Goal: Contribute content: Add original content to the website for others to see

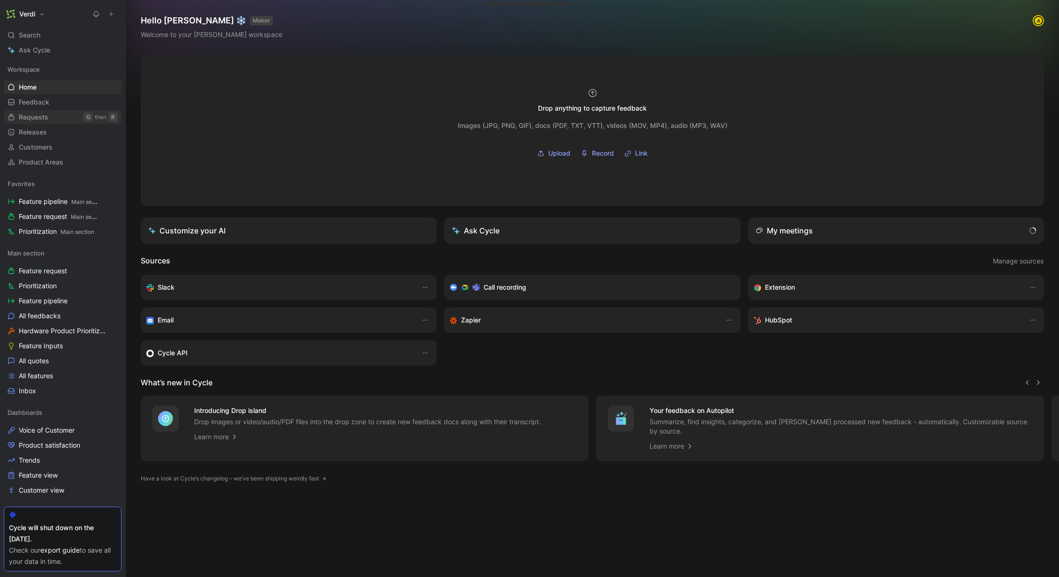
click at [66, 111] on link "Requests G then R" at bounding box center [63, 117] width 118 height 14
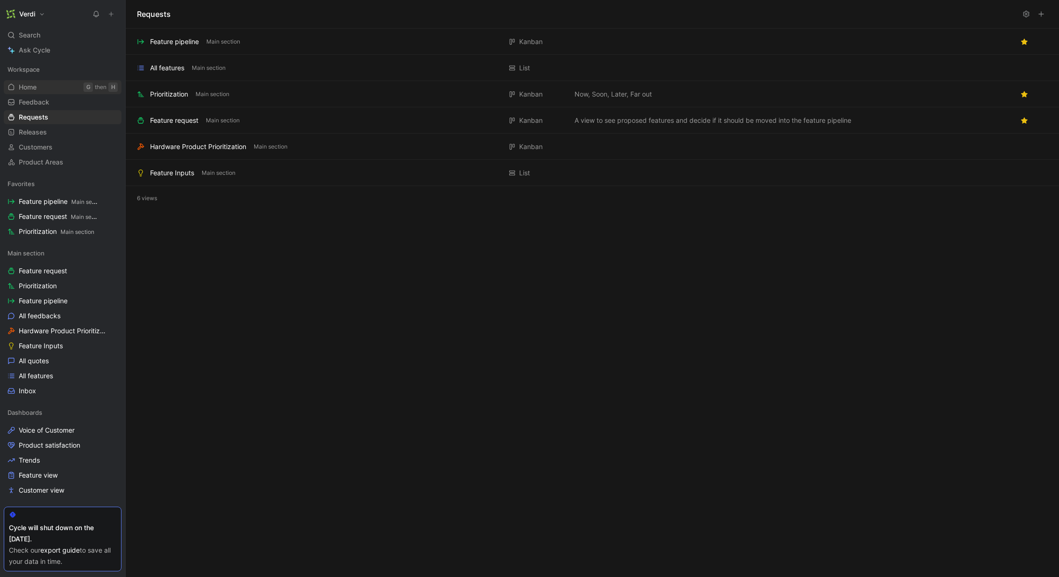
click at [83, 87] on div "G" at bounding box center [87, 87] width 9 height 9
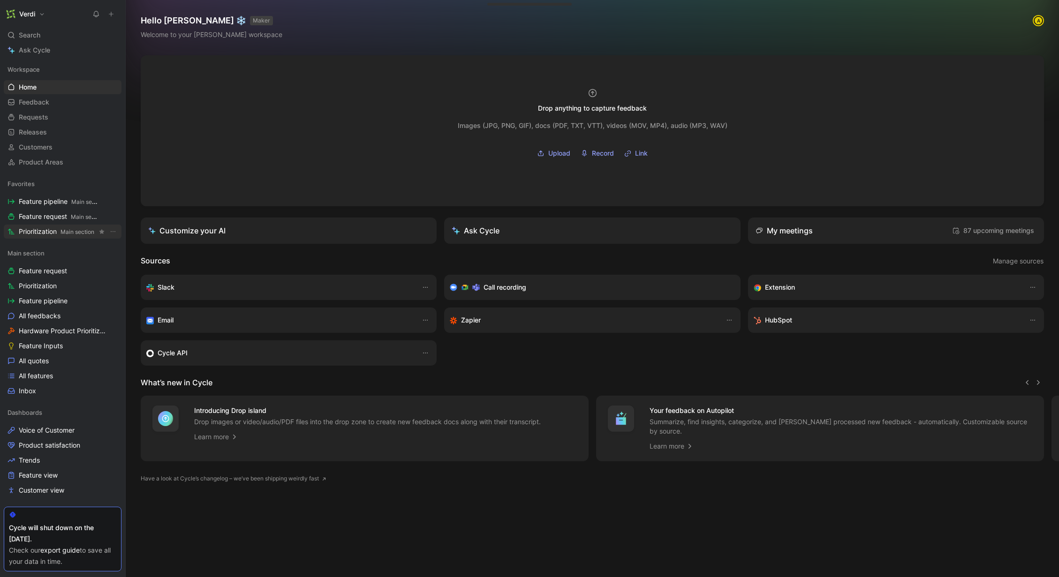
click at [59, 229] on span "Prioritization Main section" at bounding box center [56, 232] width 75 height 10
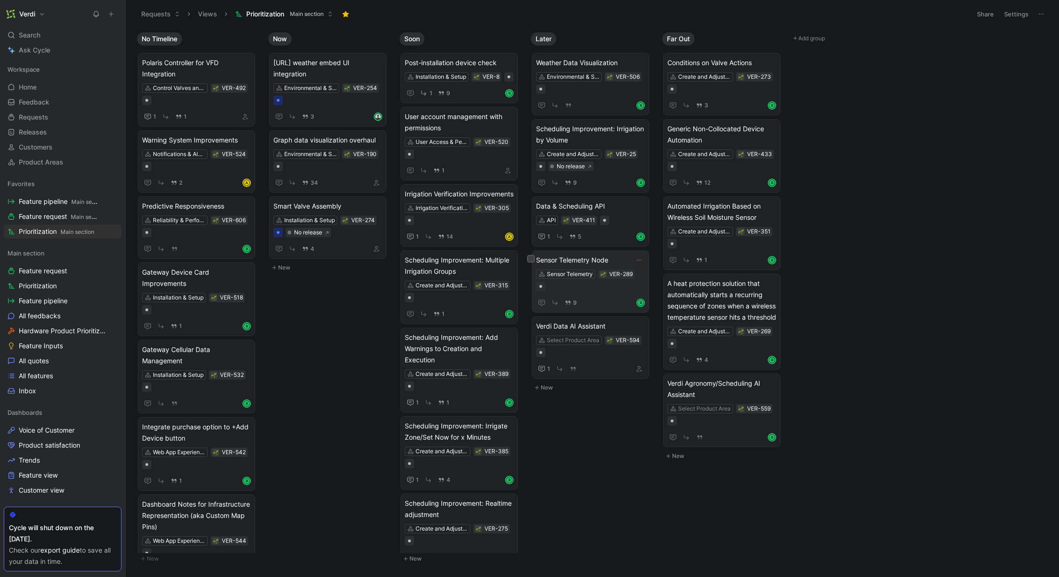
click at [586, 263] on span "Sensor Telemetry Node" at bounding box center [590, 260] width 109 height 11
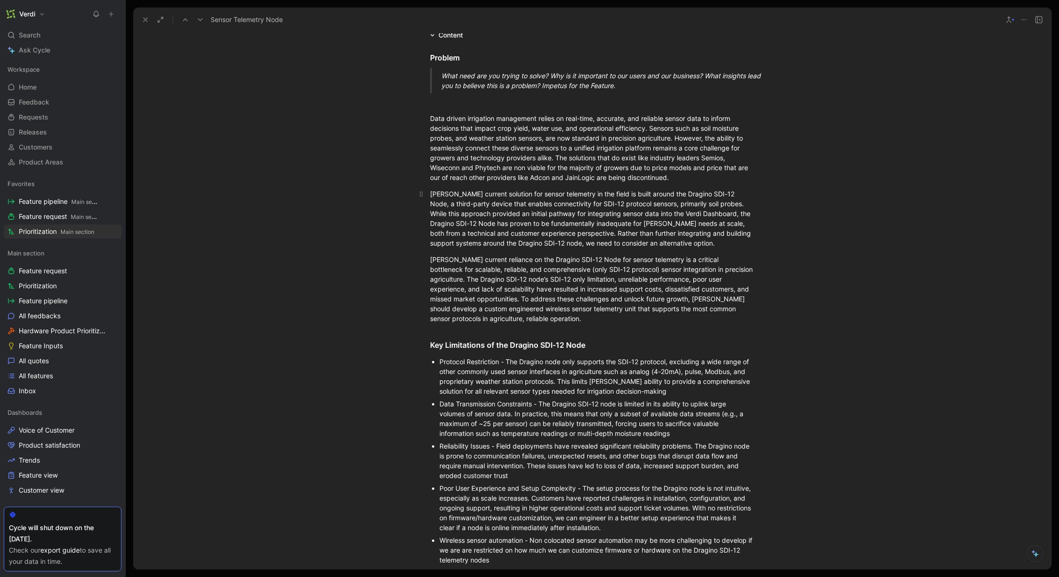
scroll to position [46, 0]
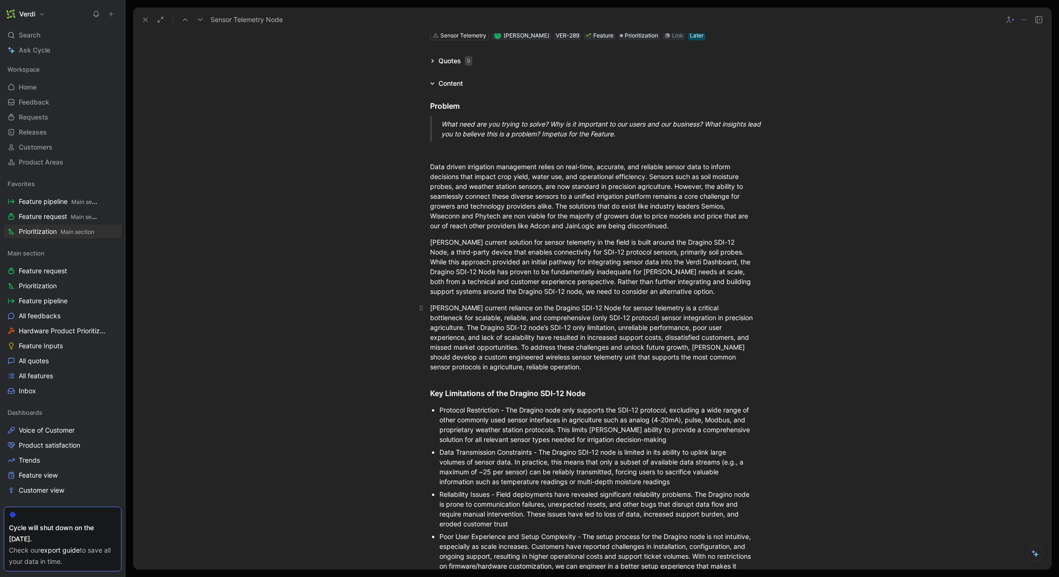
click at [534, 361] on div "[PERSON_NAME] current reliance on the Dragino SDI-12 Node for sensor telemetry …" at bounding box center [592, 337] width 324 height 69
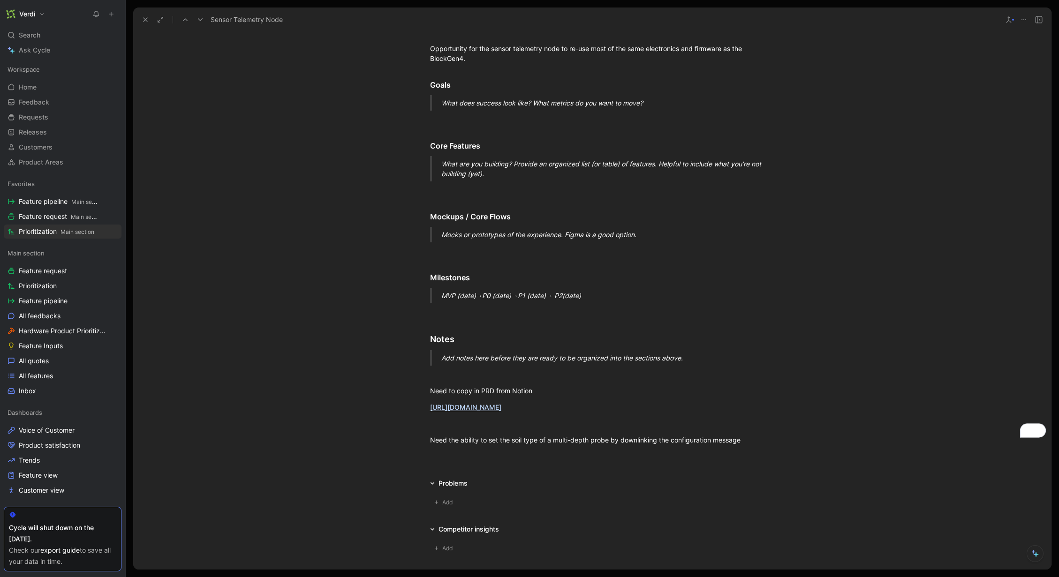
scroll to position [954, 0]
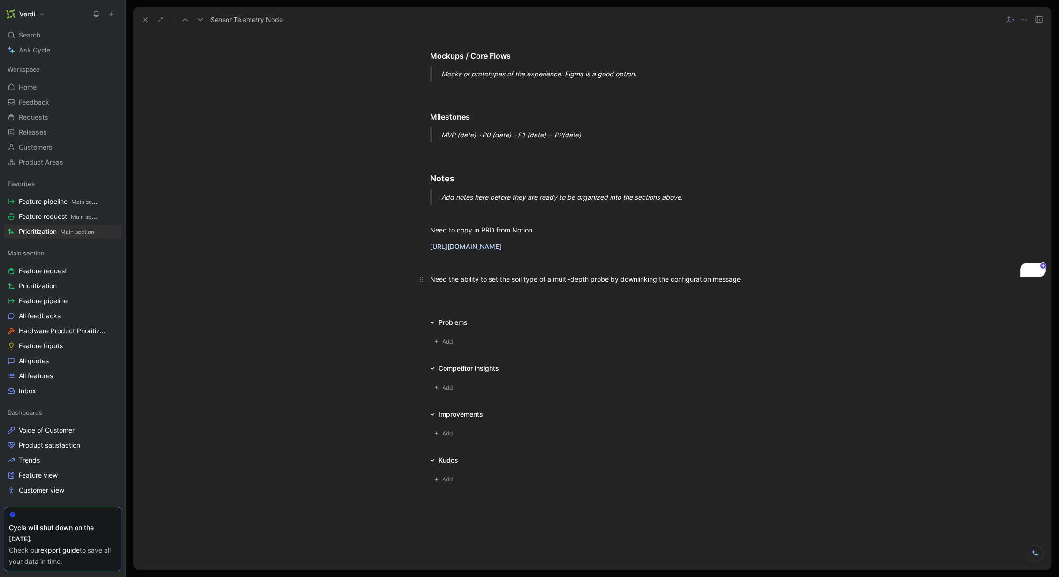
click at [747, 274] on div "Need the ability to set the soil type of a multi-depth probe by downlinking the…" at bounding box center [592, 279] width 324 height 10
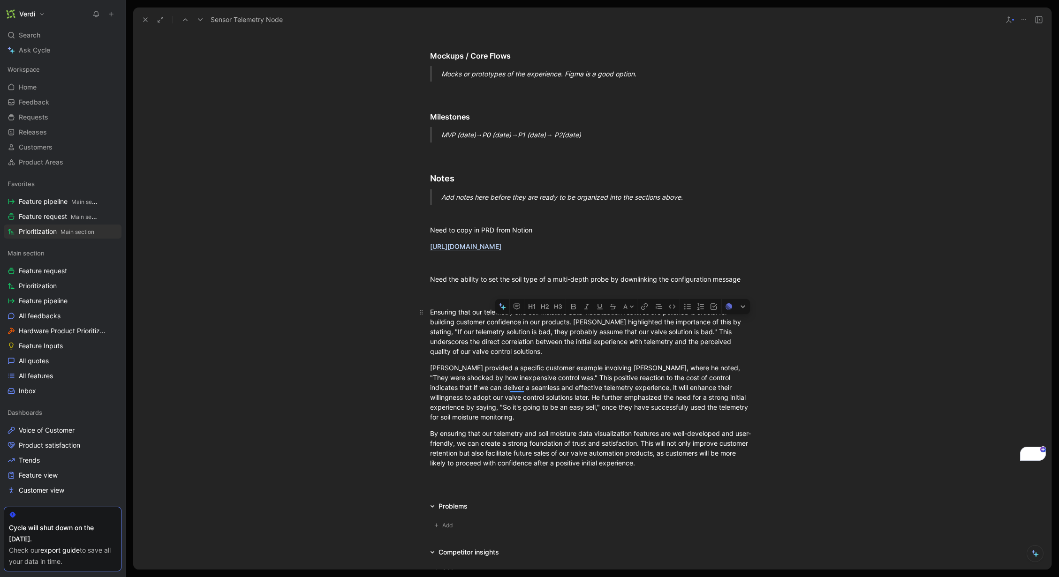
drag, startPoint x: 598, startPoint y: 309, endPoint x: 667, endPoint y: 316, distance: 69.7
click at [667, 316] on div "Ensuring that our telemetry and soil moisture data visualization features are p…" at bounding box center [592, 331] width 324 height 49
click at [719, 313] on div "Ensuring that our telemetry and soil moisture data visualization features are p…" at bounding box center [592, 331] width 324 height 49
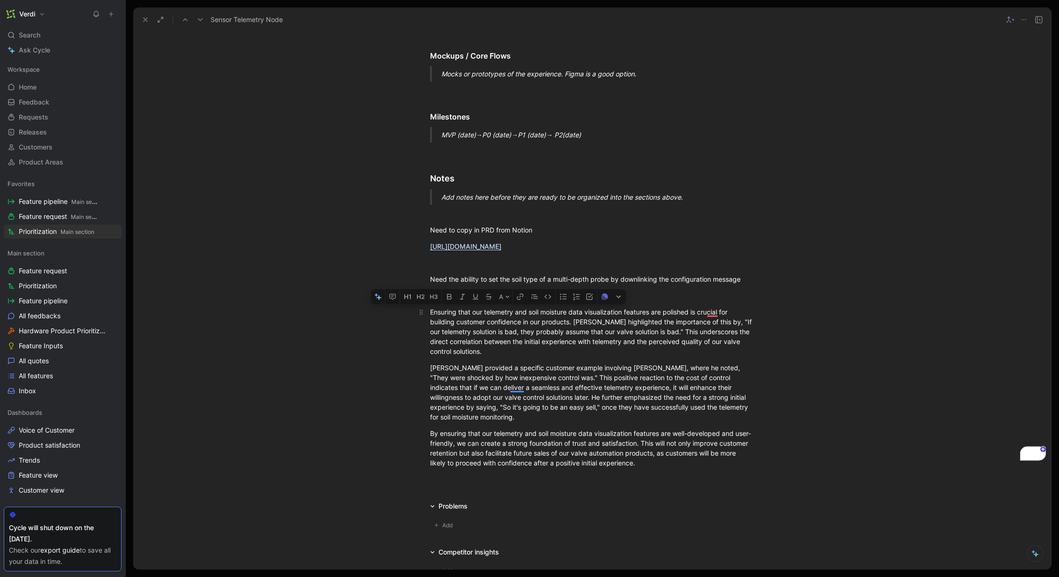
drag, startPoint x: 468, startPoint y: 302, endPoint x: 563, endPoint y: 301, distance: 94.2
click at [563, 307] on div "Ensuring that our telemetry and soil moisture data visualization features are p…" at bounding box center [592, 331] width 324 height 49
click at [567, 310] on div "Ensuring that our telemetry and soil moisture data visualization features are p…" at bounding box center [592, 331] width 324 height 49
click at [639, 312] on div "Ensuring that our telemetry and soil moisture data visualization features are p…" at bounding box center [592, 331] width 324 height 49
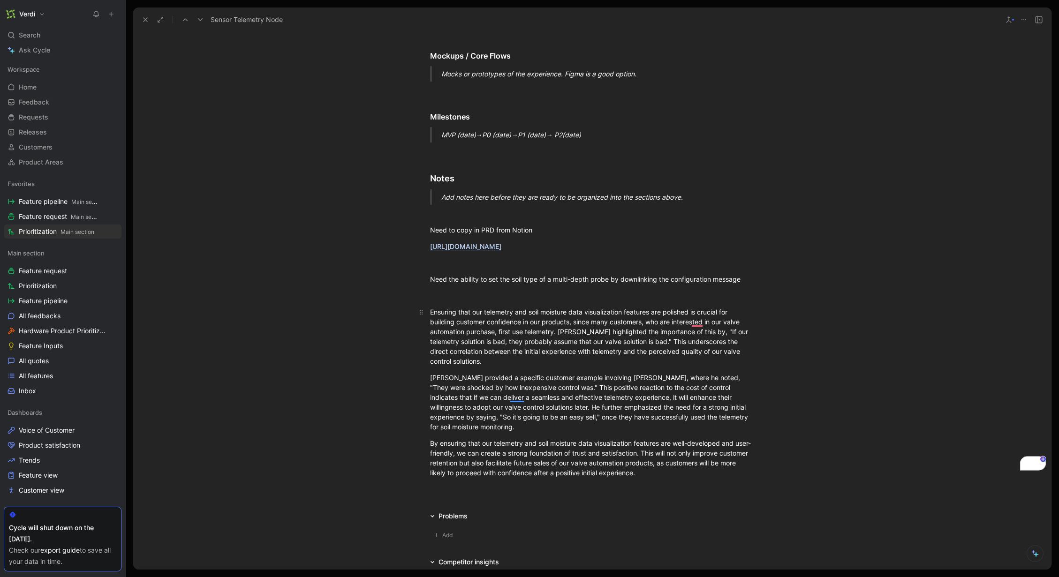
click at [554, 323] on div "Ensuring that our telemetry and soil moisture data visualization features are p…" at bounding box center [592, 336] width 324 height 59
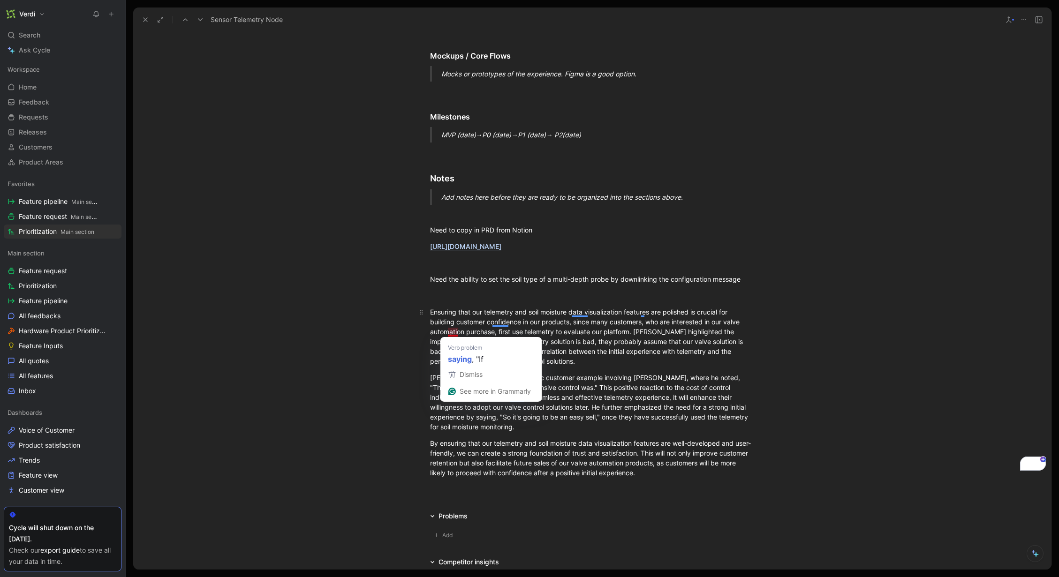
click at [449, 333] on div "Ensuring that our telemetry and soil moisture data visualization features are p…" at bounding box center [592, 336] width 324 height 59
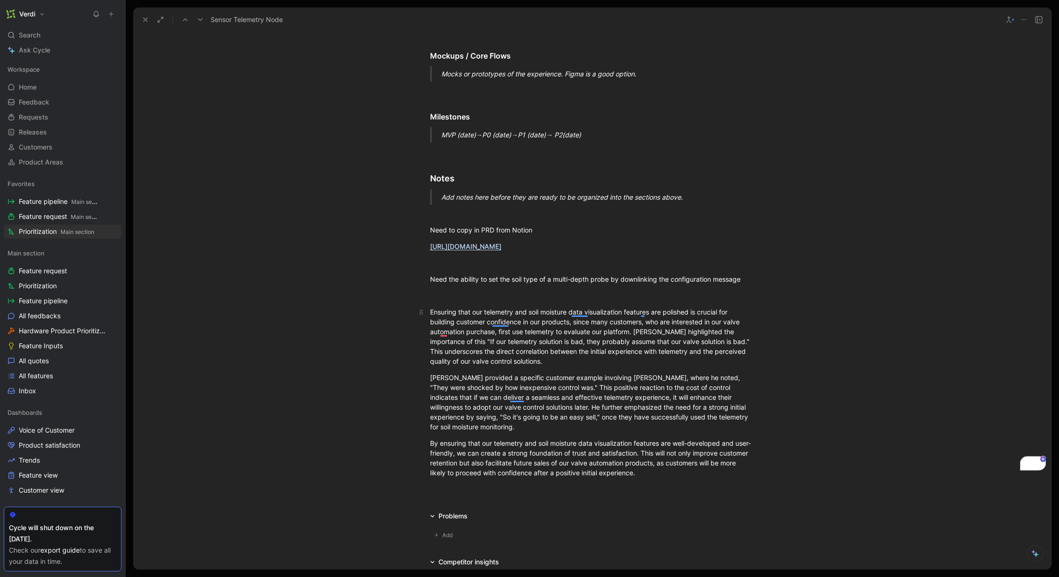
drag, startPoint x: 474, startPoint y: 342, endPoint x: 494, endPoint y: 342, distance: 20.2
click at [494, 342] on div "Ensuring that our telemetry and soil moisture data visualization features are p…" at bounding box center [592, 336] width 324 height 59
click at [504, 343] on div "Ensuring that our telemetry and soil moisture data visualization features are p…" at bounding box center [592, 336] width 324 height 59
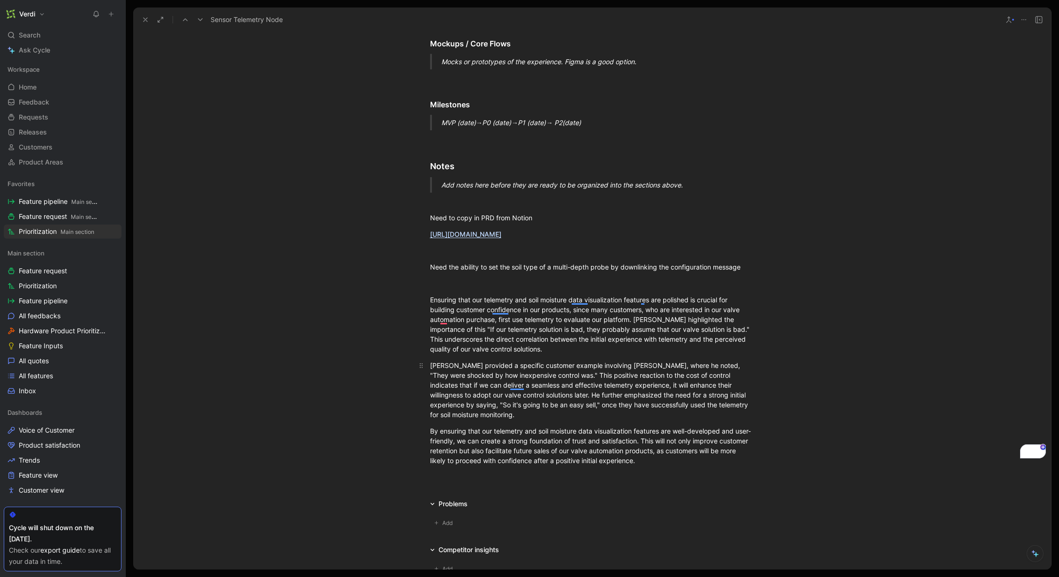
click at [552, 364] on div "[PERSON_NAME] provided a specific customer example involving [PERSON_NAME], whe…" at bounding box center [592, 390] width 324 height 59
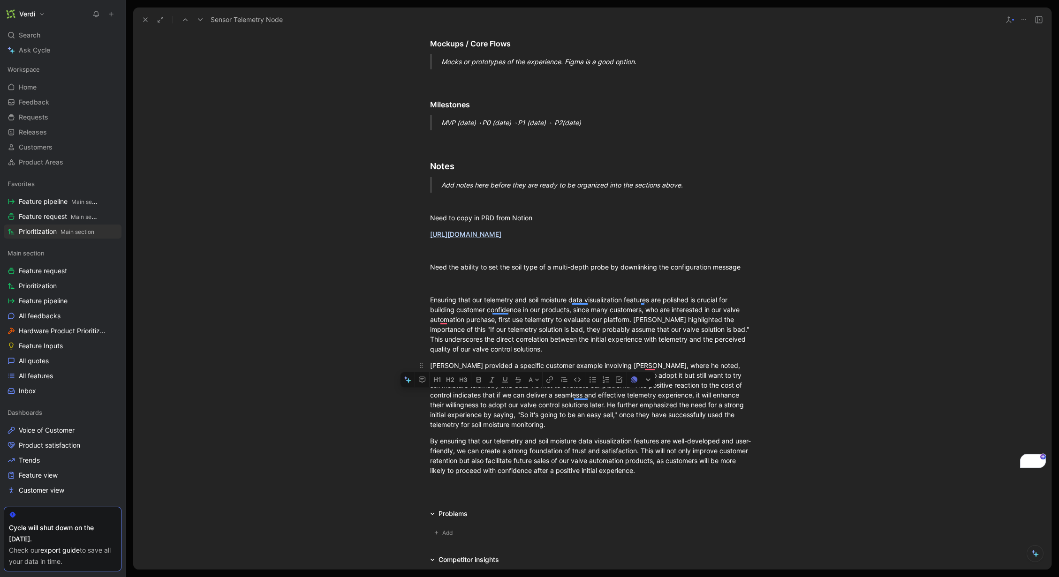
drag, startPoint x: 491, startPoint y: 388, endPoint x: 565, endPoint y: 387, distance: 74.1
click at [565, 387] on div "[PERSON_NAME] provided a specific customer example involving [PERSON_NAME], whe…" at bounding box center [592, 395] width 324 height 69
click at [606, 377] on div "[PERSON_NAME] provided a specific customer example involving [PERSON_NAME], whe…" at bounding box center [592, 395] width 324 height 69
click at [593, 377] on div "[PERSON_NAME] provided a specific customer example involving [PERSON_NAME], whe…" at bounding box center [592, 395] width 324 height 69
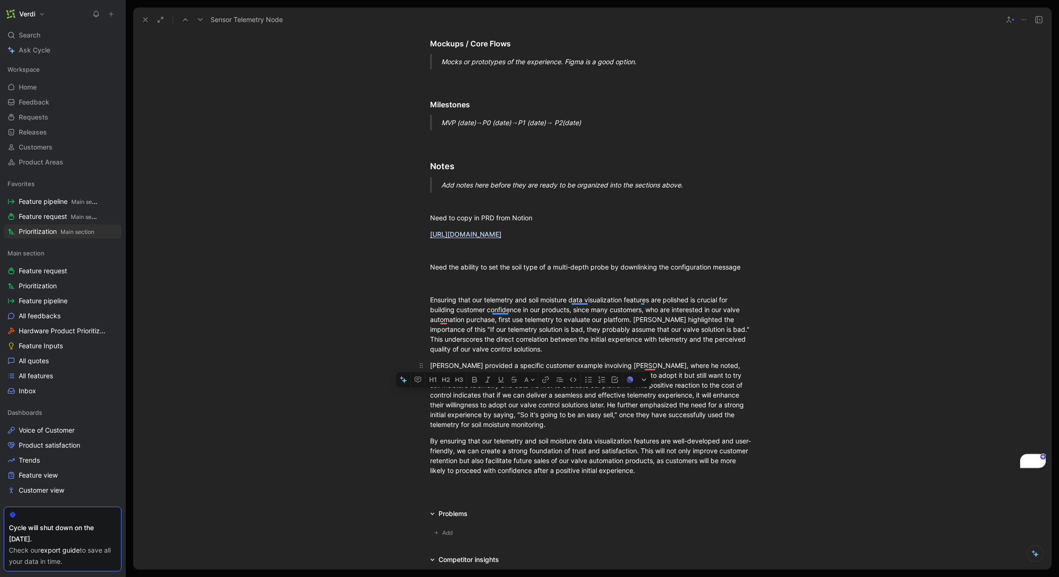
drag, startPoint x: 467, startPoint y: 384, endPoint x: 587, endPoint y: 385, distance: 120.5
click at [587, 385] on div "[PERSON_NAME] provided a specific customer example involving [PERSON_NAME], whe…" at bounding box center [592, 395] width 324 height 69
click at [592, 385] on div "[PERSON_NAME] provided a specific customer example involving [PERSON_NAME], whe…" at bounding box center [592, 395] width 324 height 69
click at [591, 386] on div "[PERSON_NAME] provided a specific customer example involving [PERSON_NAME], whe…" at bounding box center [592, 395] width 324 height 69
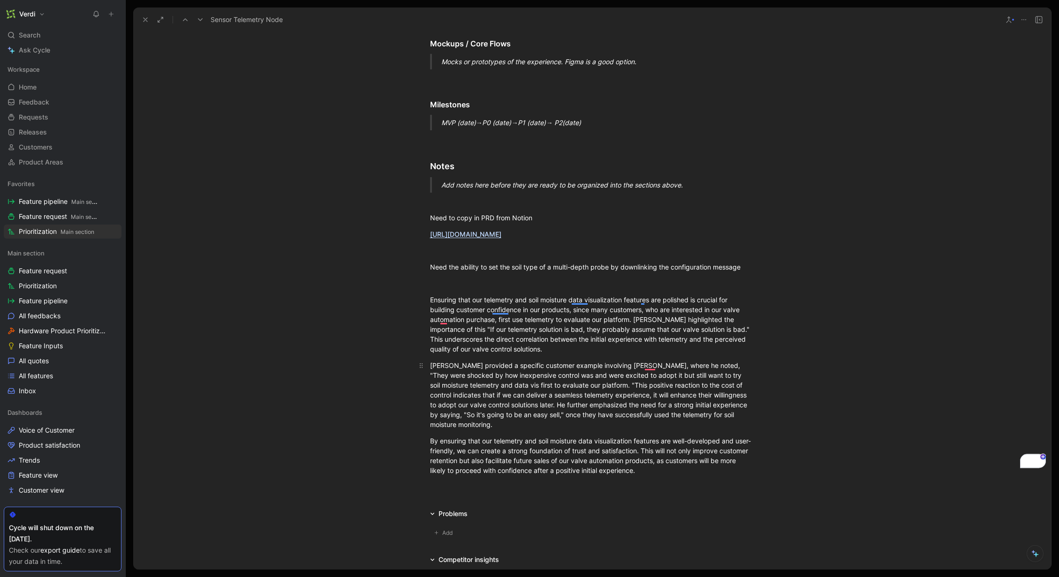
click at [653, 385] on div "[PERSON_NAME] provided a specific customer example involving [PERSON_NAME], whe…" at bounding box center [592, 395] width 324 height 69
drag, startPoint x: 488, startPoint y: 396, endPoint x: 555, endPoint y: 398, distance: 67.1
click at [555, 398] on div "[PERSON_NAME] provided a specific customer example involving [PERSON_NAME], whe…" at bounding box center [592, 395] width 324 height 69
click at [555, 397] on div "[PERSON_NAME] provided a specific customer example involving [PERSON_NAME], whe…" at bounding box center [592, 395] width 324 height 69
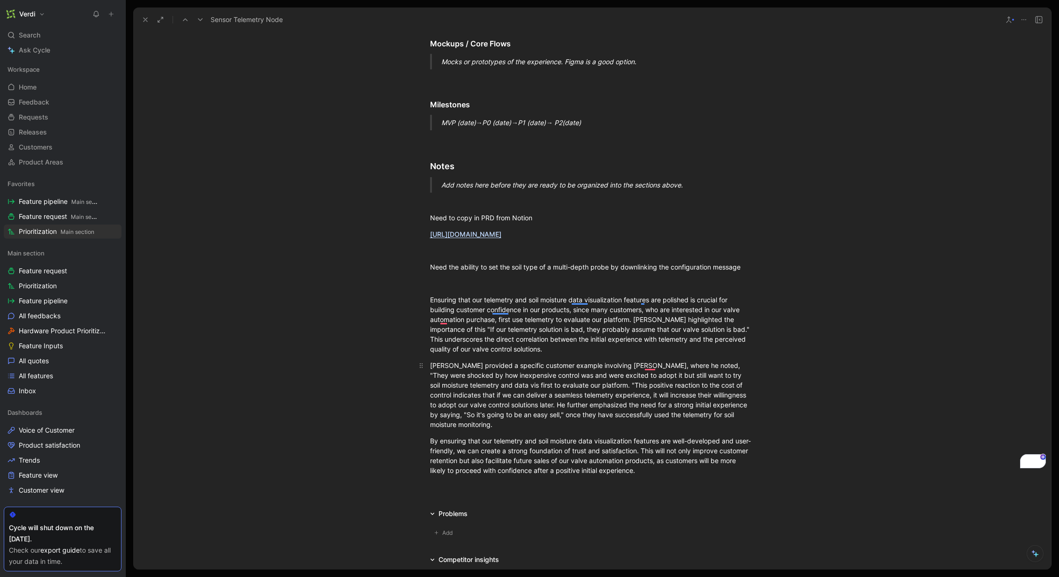
click at [595, 376] on div "[PERSON_NAME] provided a specific customer example involving [PERSON_NAME], whe…" at bounding box center [592, 395] width 324 height 69
drag, startPoint x: 599, startPoint y: 375, endPoint x: 677, endPoint y: 377, distance: 78.3
click at [677, 377] on div "[PERSON_NAME] provided a specific customer example involving [PERSON_NAME], whe…" at bounding box center [592, 395] width 324 height 69
drag, startPoint x: 668, startPoint y: 462, endPoint x: 428, endPoint y: 293, distance: 293.7
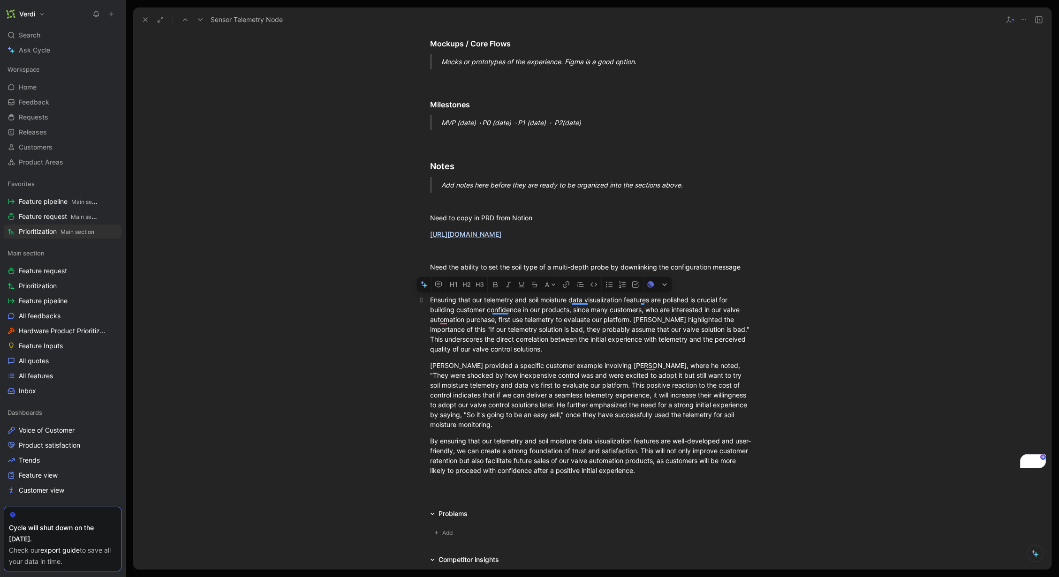
copy div "Ensuring that our telemetry and soil moisture data visualization features are p…"
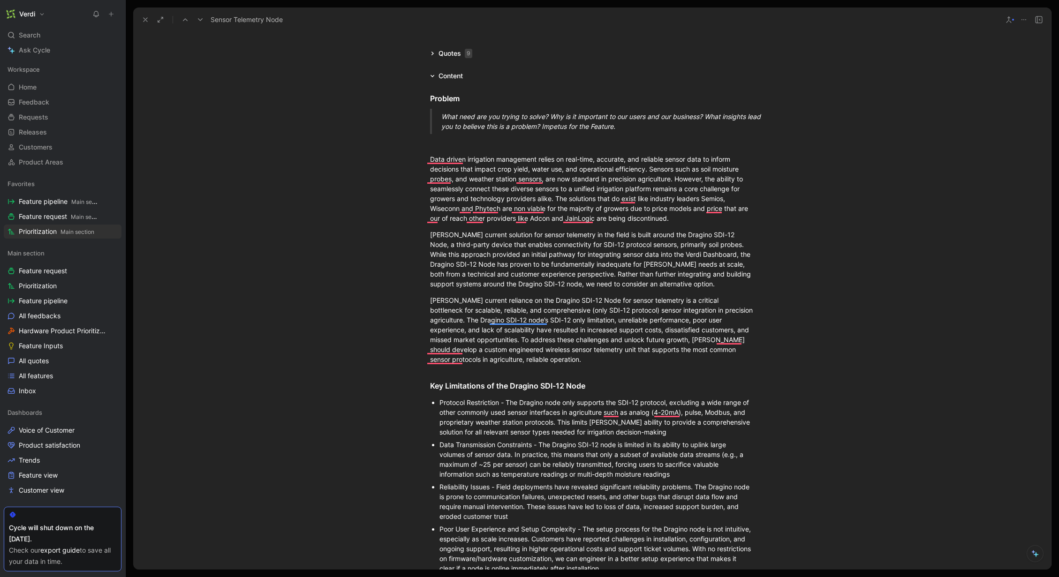
scroll to position [0, 0]
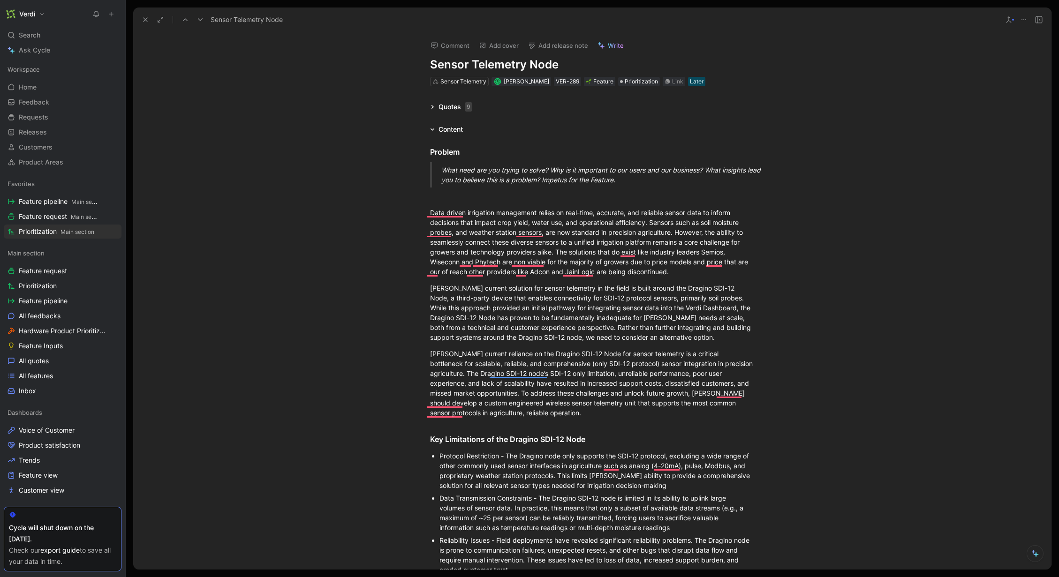
click at [431, 106] on icon at bounding box center [432, 107] width 5 height 5
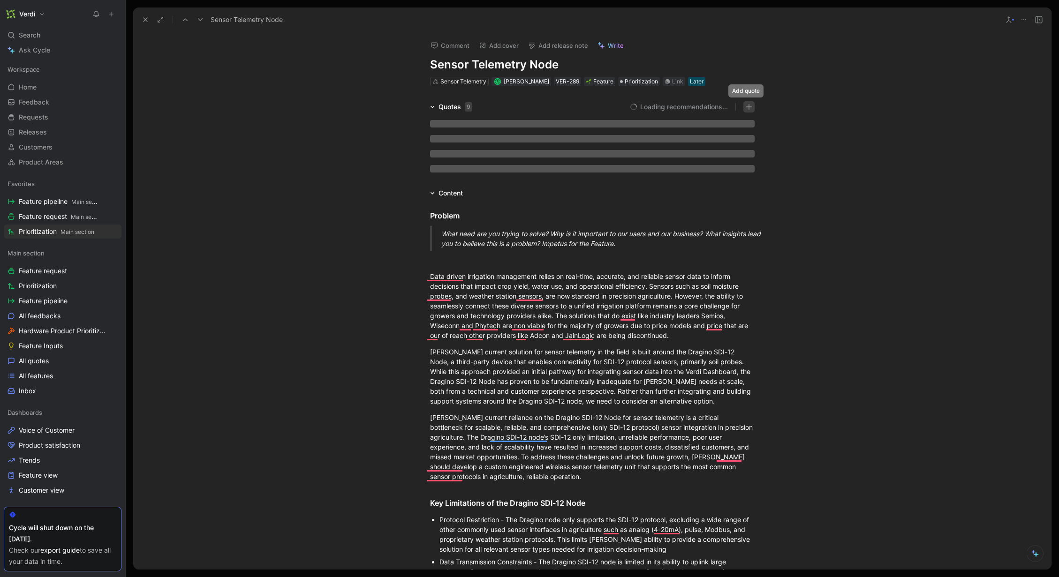
click at [748, 104] on icon "button" at bounding box center [748, 107] width 0 height 6
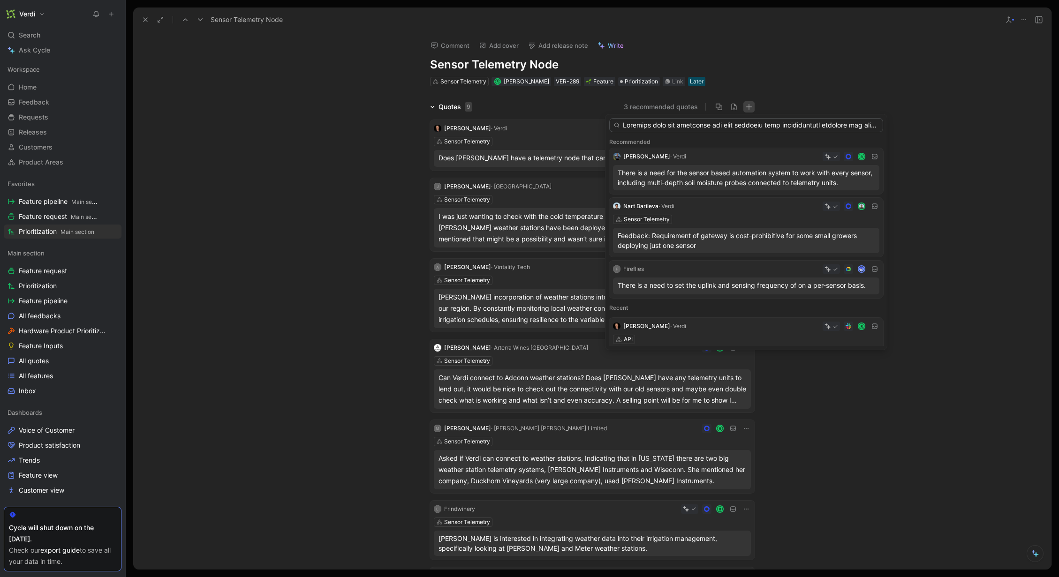
scroll to position [0, 4484]
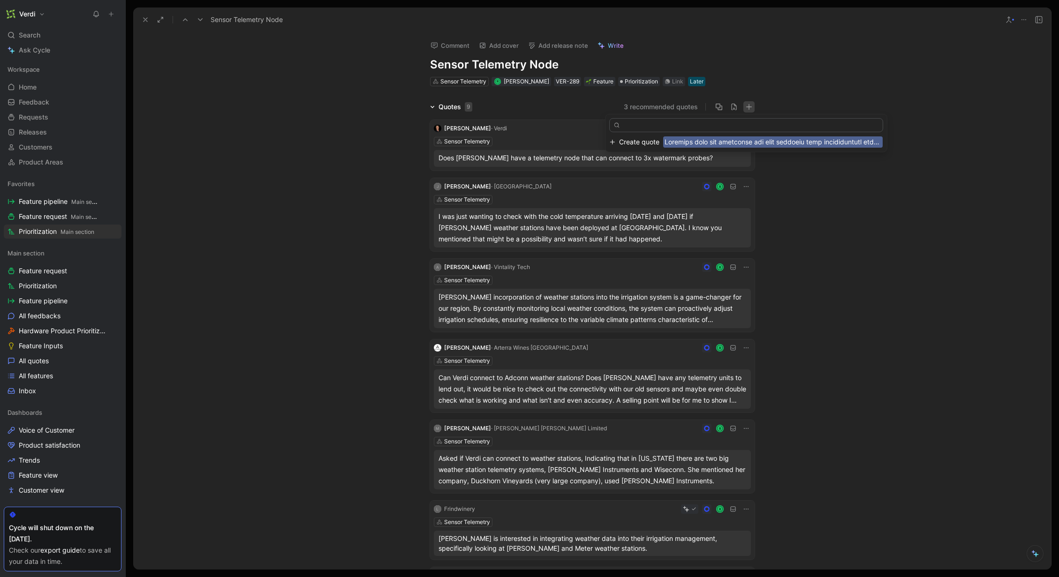
type input "Ensuring that our telemetry and soil moisture data visualization features are p…"
click at [697, 143] on span "button" at bounding box center [772, 141] width 219 height 11
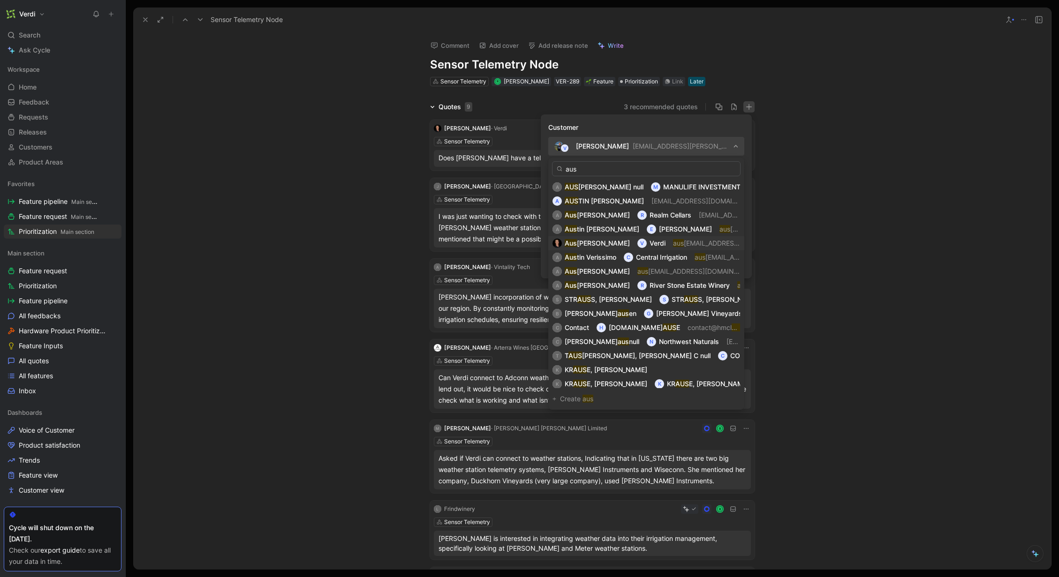
type input "aus"
click at [684, 240] on span "[EMAIL_ADDRESS][PERSON_NAME][DOMAIN_NAME]" at bounding box center [765, 243] width 163 height 8
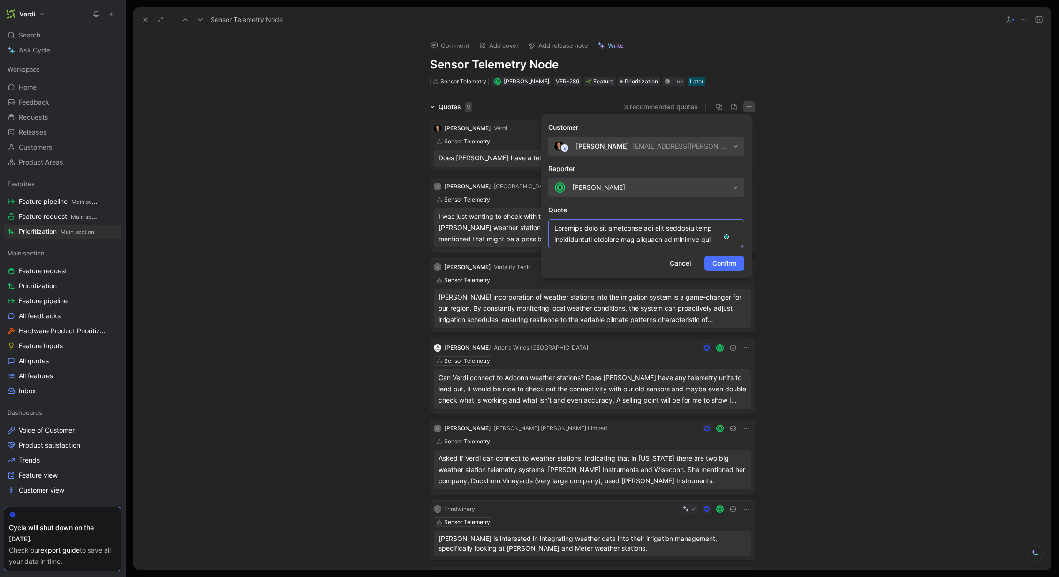
drag, startPoint x: 738, startPoint y: 246, endPoint x: 742, endPoint y: 271, distance: 25.7
click at [742, 271] on form "Customer V [PERSON_NAME] [PERSON_NAME][EMAIL_ADDRESS][PERSON_NAME][DOMAIN_NAME]…" at bounding box center [646, 196] width 211 height 164
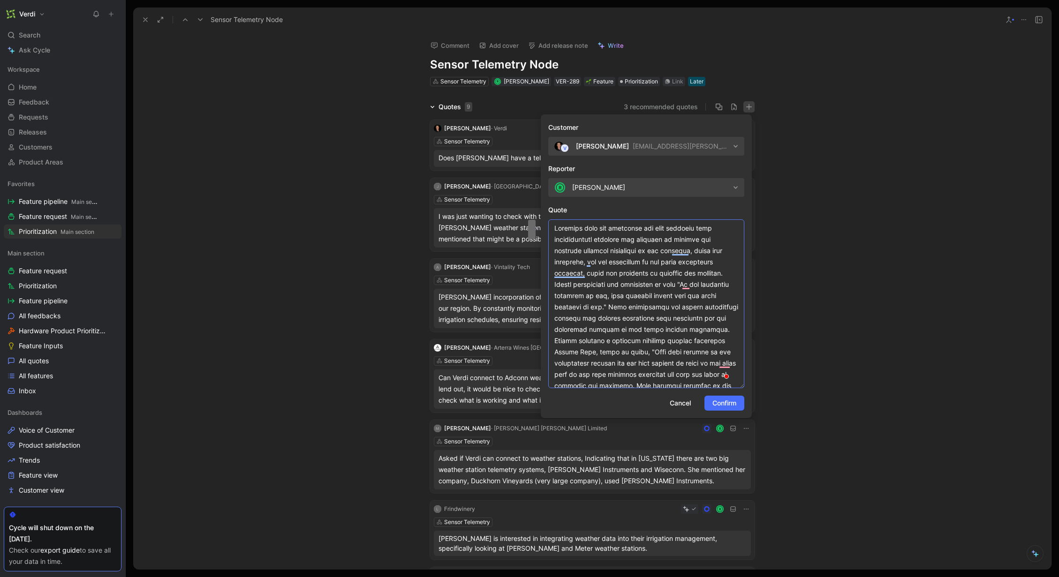
drag, startPoint x: 741, startPoint y: 244, endPoint x: 757, endPoint y: 384, distance: 140.7
click at [757, 384] on body "Verdi Search ⌘ K Ask Cycle Workspace Home G then H Feedback G then F Requests G…" at bounding box center [529, 288] width 1059 height 577
click at [696, 344] on textarea "Quote" at bounding box center [646, 303] width 196 height 169
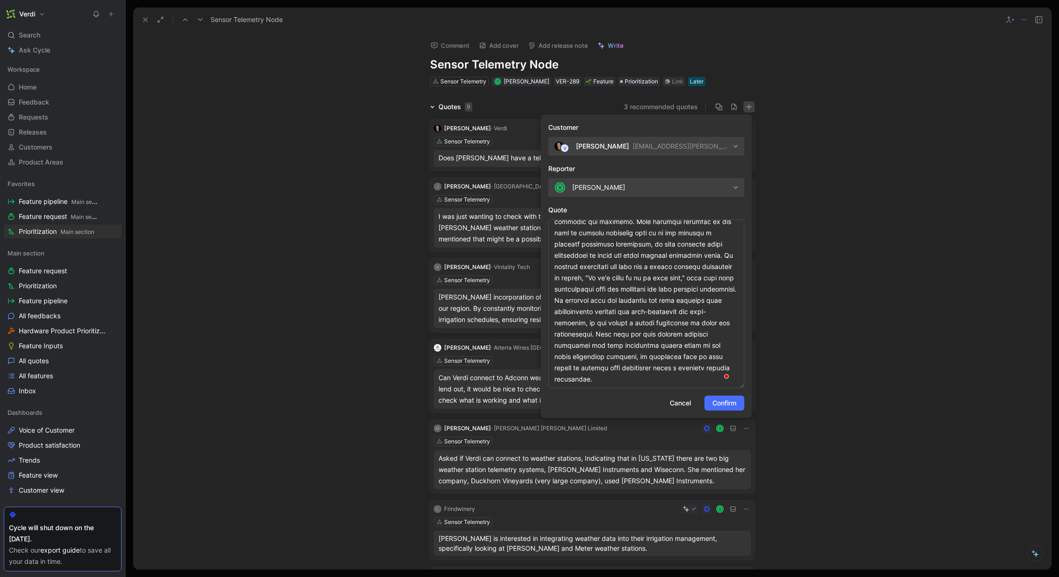
click at [732, 402] on span "Confirm" at bounding box center [724, 403] width 24 height 11
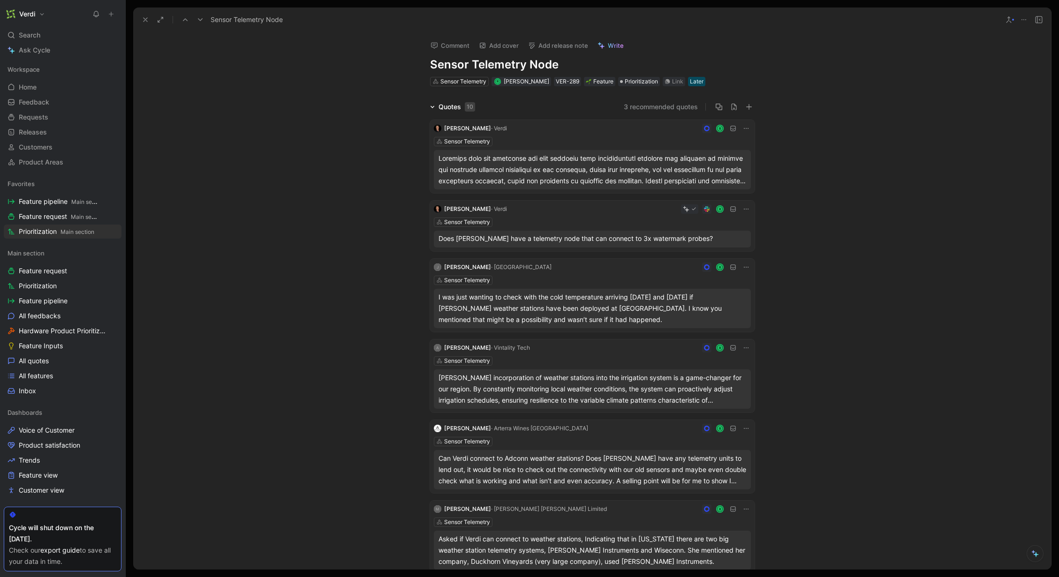
click at [426, 105] on div "Quotes 10" at bounding box center [452, 106] width 53 height 11
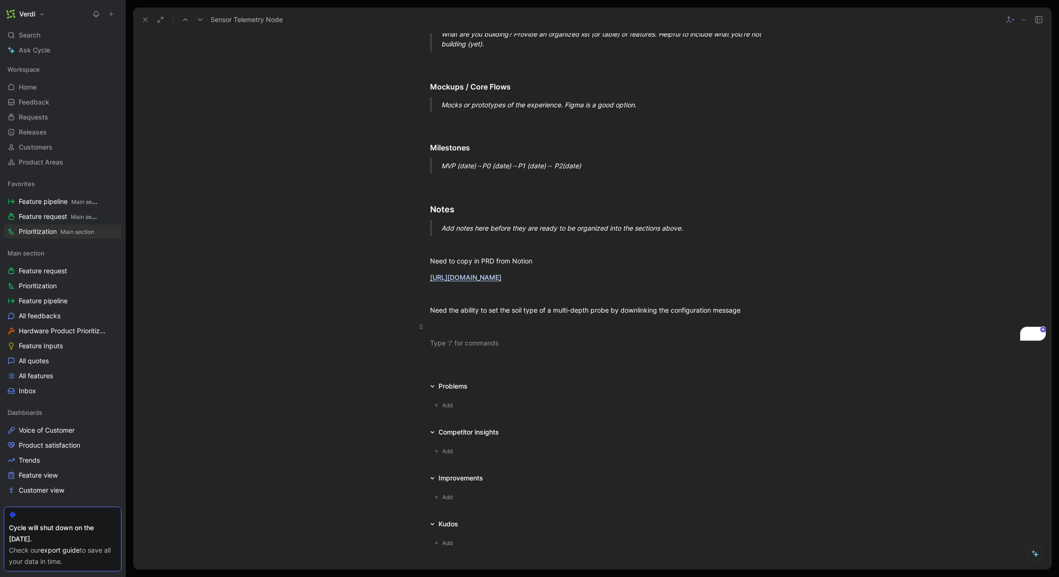
scroll to position [992, 0]
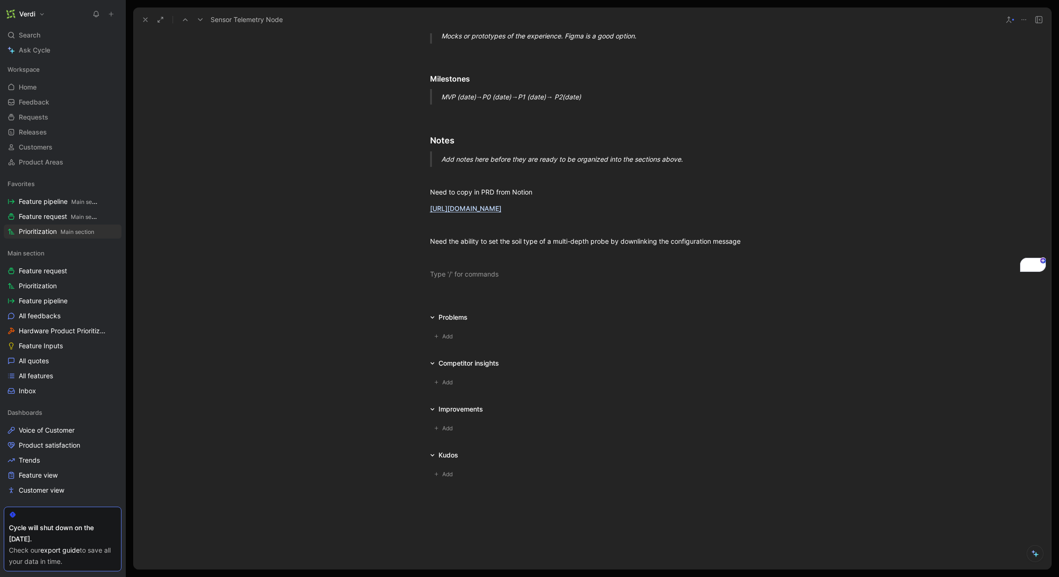
click at [143, 21] on use at bounding box center [145, 20] width 4 height 4
click at [143, 21] on div "Requests Views Prioritization Main section" at bounding box center [551, 14] width 830 height 16
